Goal: Entertainment & Leisure: Consume media (video, audio)

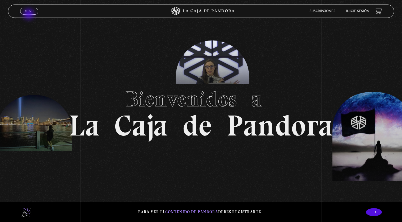
click at [29, 15] on div "Menu Cerrar" at bounding box center [80, 11] width 121 height 13
click at [29, 11] on span "Menu" at bounding box center [29, 11] width 9 height 3
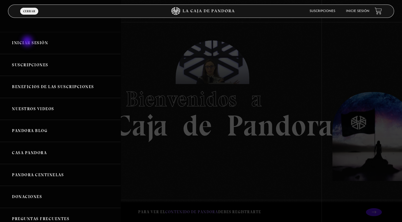
click at [28, 42] on link "Iniciar Sesión" at bounding box center [60, 43] width 121 height 22
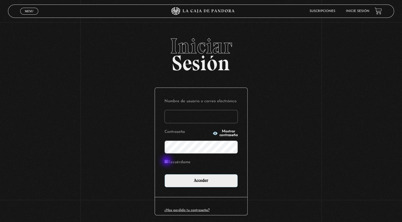
type input "chigapeque@yahoo.com.mx"
click at [167, 161] on input "Recuérdame" at bounding box center [166, 160] width 3 height 3
checkbox input "true"
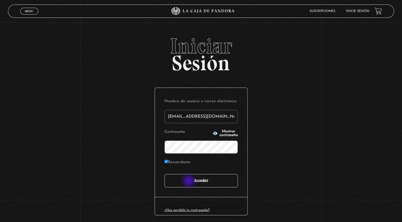
click at [189, 181] on input "Acceder" at bounding box center [201, 180] width 73 height 13
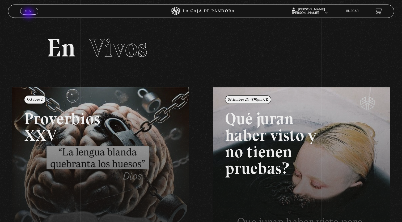
click at [29, 14] on span "Cerrar" at bounding box center [29, 16] width 12 height 4
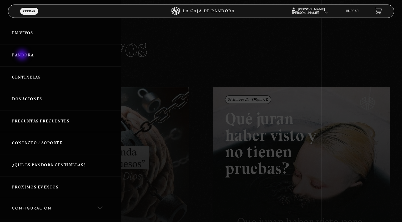
click at [23, 55] on link "Pandora" at bounding box center [60, 55] width 121 height 22
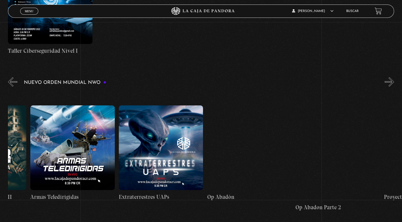
scroll to position [0, 2191]
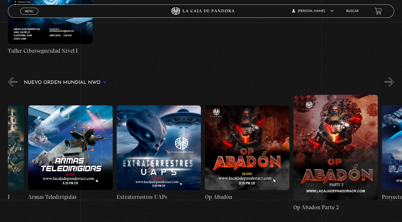
click at [255, 153] on figure at bounding box center [247, 147] width 85 height 85
